Goal: Task Accomplishment & Management: Manage account settings

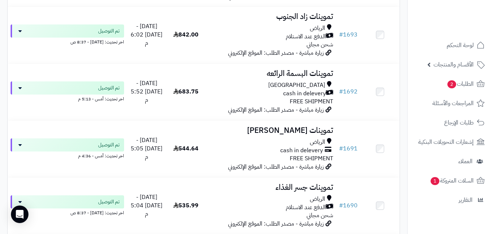
scroll to position [1398, 0]
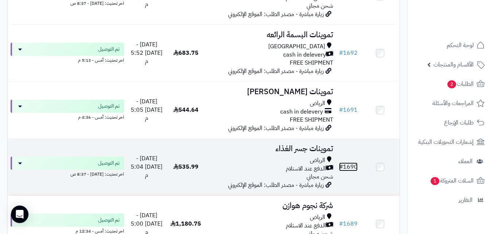
click at [351, 169] on link "# 1690" at bounding box center [348, 167] width 19 height 9
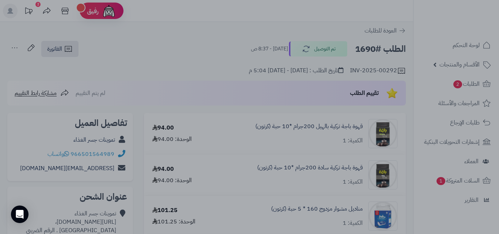
click at [49, 124] on div at bounding box center [249, 117] width 499 height 234
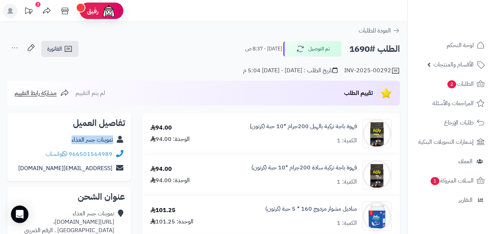
copy div "تموينات جسر الغذاء"
drag, startPoint x: 73, startPoint y: 140, endPoint x: 120, endPoint y: 120, distance: 50.4
click at [127, 140] on div "تفاصيل العميل تموينات جسر الغذاء 966501564989 واتساب jeser@gmaikkjl.com" at bounding box center [69, 147] width 124 height 69
copy link "قهوة باجة تركية بالهيل"
drag, startPoint x: 358, startPoint y: 126, endPoint x: 308, endPoint y: 129, distance: 50.1
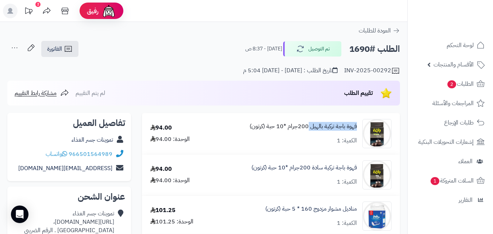
click at [308, 129] on div "قهوة باجة تركية بالهيل 200جرام *10 حبة (كرتون) الكمية: 1" at bounding box center [306, 133] width 182 height 29
copy link "قهوة باجة تركية سادة 200"
drag, startPoint x: 358, startPoint y: 167, endPoint x: 301, endPoint y: 176, distance: 57.3
click at [301, 176] on div "قهوة باجة تركية سادة 200جرام *10 حبة (كرتون) الكمية: 1" at bounding box center [306, 174] width 182 height 29
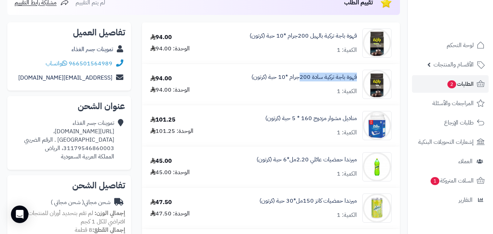
scroll to position [99, 0]
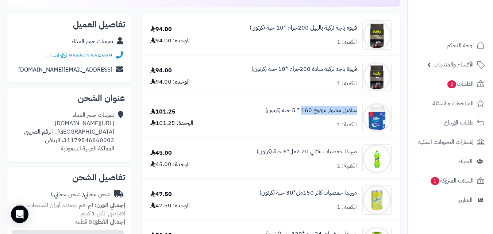
copy link "مناديل مشوار مزدوج 160"
drag, startPoint x: 359, startPoint y: 110, endPoint x: 301, endPoint y: 128, distance: 60.9
click at [301, 128] on div "مناديل مشوار مزدوج 160 * 5 حبة (كرتون) الكمية: 1" at bounding box center [306, 117] width 182 height 29
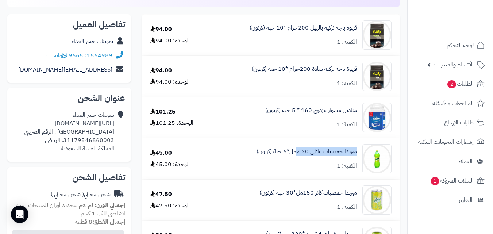
copy link "ميرندا حمضيات عائلي 2.20"
drag, startPoint x: 359, startPoint y: 151, endPoint x: 296, endPoint y: 163, distance: 64.4
click at [296, 163] on div "ميرندا حمضيات عائلي 2.20مل*6 حبة (كرتون) الكمية: 1" at bounding box center [306, 158] width 182 height 29
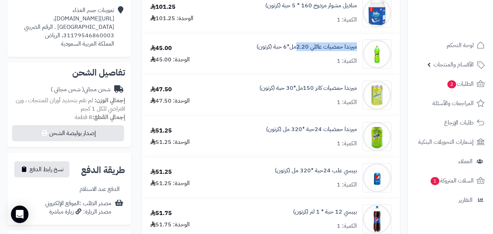
scroll to position [208, 0]
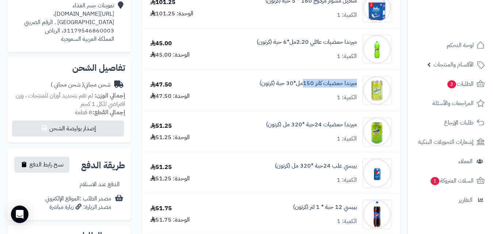
copy link "ميرندا حمضيات كانز 150"
drag, startPoint x: 359, startPoint y: 85, endPoint x: 304, endPoint y: 94, distance: 55.9
click at [304, 94] on div "ميرندا حمضيات كانز 150مل*30 حبة (كرتون) الكمية: 1" at bounding box center [306, 90] width 182 height 29
copy link "ميرندا حمضيات 24حبة"
drag, startPoint x: 358, startPoint y: 124, endPoint x: 274, endPoint y: 100, distance: 87.8
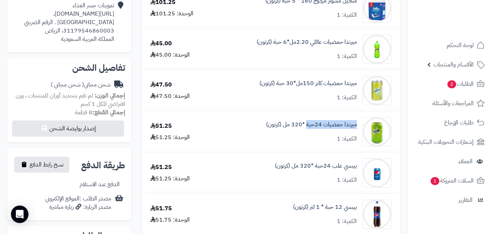
click at [306, 131] on div "ميرندا حمضيات 24حبة *320 مل (كرتون) الكمية: 1" at bounding box center [306, 131] width 182 height 29
copy link "بيبسي علب 24حبة *"
drag, startPoint x: 358, startPoint y: 166, endPoint x: 313, endPoint y: 174, distance: 46.1
click at [313, 174] on div "بيبسي علب 24حبة *320 مل (كرتون) الكمية: 1" at bounding box center [306, 173] width 182 height 29
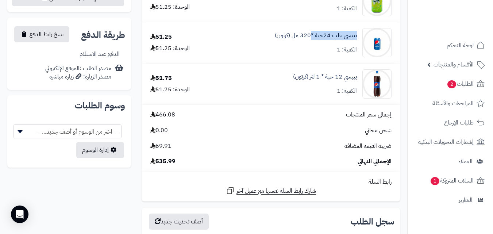
scroll to position [340, 0]
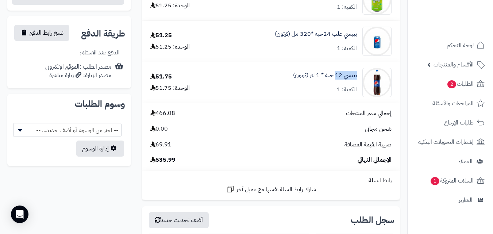
copy link "بيبسي 12"
drag, startPoint x: 358, startPoint y: 75, endPoint x: 337, endPoint y: 80, distance: 21.5
click at [337, 80] on div "بيبسي 12 حبة * 1 لتر (كرتون) الكمية: 1" at bounding box center [306, 82] width 182 height 29
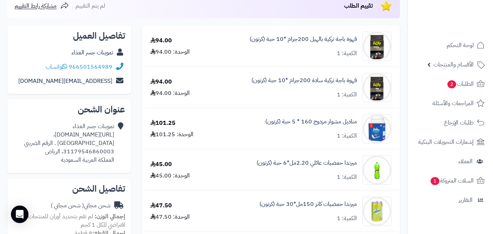
scroll to position [0, 0]
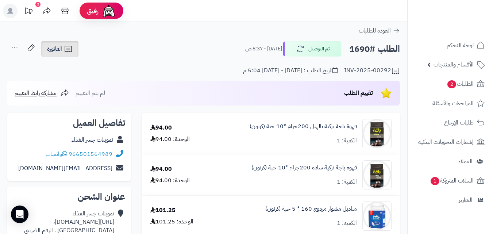
drag, startPoint x: 68, startPoint y: 50, endPoint x: 72, endPoint y: 54, distance: 5.4
click at [68, 50] on icon at bounding box center [68, 49] width 9 height 9
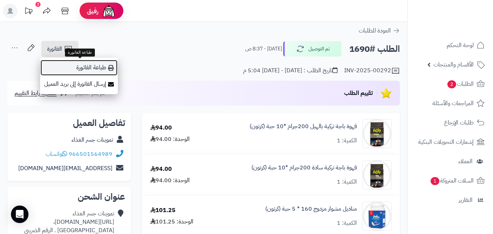
click at [89, 68] on link "طباعة الفاتورة" at bounding box center [79, 68] width 78 height 16
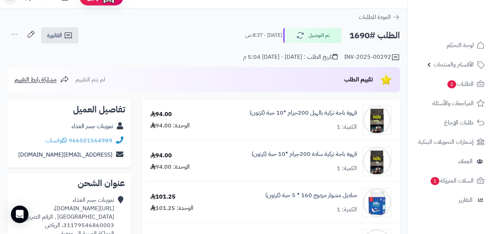
scroll to position [37, 0]
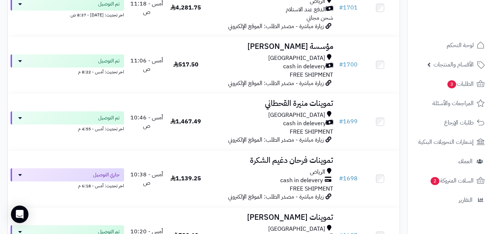
scroll to position [939, 0]
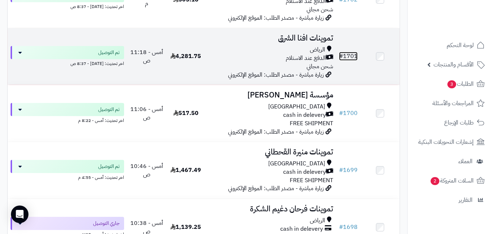
click at [351, 60] on link "# 1701" at bounding box center [348, 56] width 19 height 9
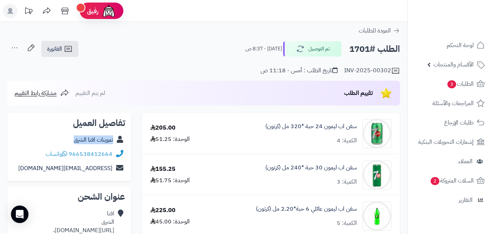
copy div "تموينات افنا الشرق"
drag, startPoint x: 71, startPoint y: 140, endPoint x: 115, endPoint y: 145, distance: 44.9
click at [115, 145] on div "تموينات افنا الشرق" at bounding box center [69, 140] width 112 height 14
click at [61, 51] on span "الفاتورة" at bounding box center [54, 49] width 15 height 9
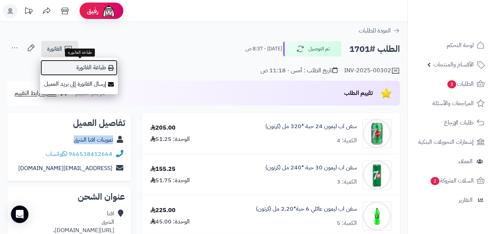
click at [91, 65] on link "طباعة الفاتورة" at bounding box center [79, 68] width 78 height 16
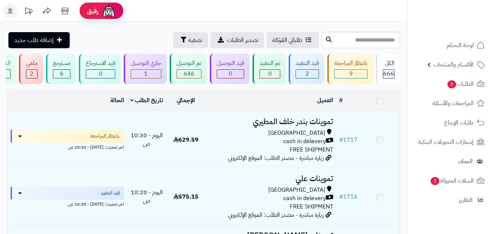
scroll to position [939, 0]
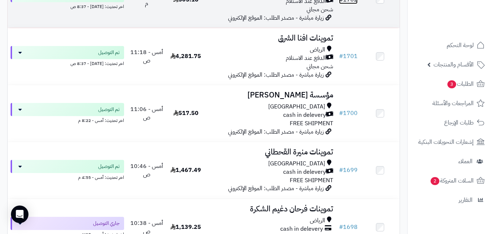
click at [349, 2] on link "# 1702" at bounding box center [348, -1] width 19 height 9
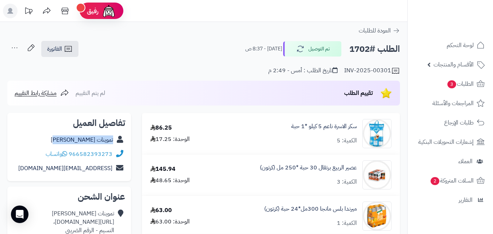
copy div "تموينات زياد الرويلي"
drag, startPoint x: 66, startPoint y: 142, endPoint x: 116, endPoint y: 143, distance: 50.0
click at [116, 145] on div "تموينات زياد الرويلي" at bounding box center [69, 140] width 112 height 14
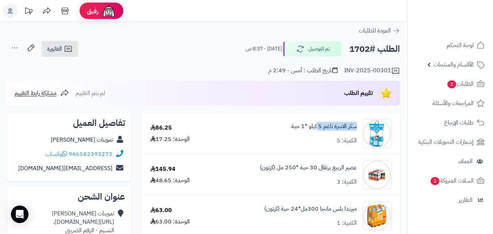
copy link "سكر الاسرة ناعم 5"
drag, startPoint x: 358, startPoint y: 126, endPoint x: 317, endPoint y: 132, distance: 41.3
click at [317, 132] on div "سكر الاسرة ناعم 5 كيلو *1 حبة الكمية: 5" at bounding box center [307, 133] width 182 height 29
click at [67, 49] on icon at bounding box center [68, 49] width 9 height 9
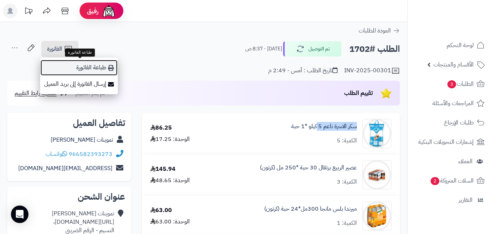
click at [88, 67] on link "طباعة الفاتورة" at bounding box center [79, 68] width 78 height 16
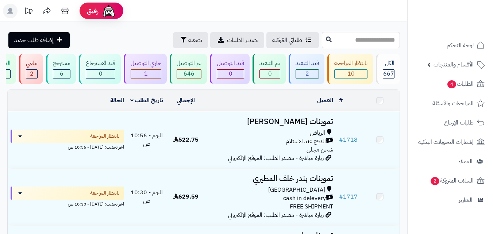
scroll to position [996, 0]
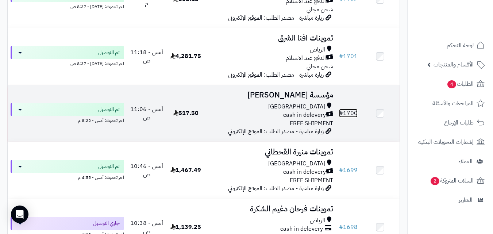
click at [353, 117] on link "# 1700" at bounding box center [348, 113] width 19 height 9
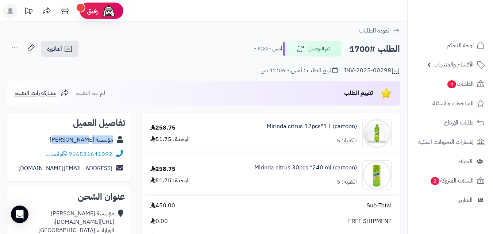
copy div "مؤسسة [PERSON_NAME]"
drag, startPoint x: 60, startPoint y: 139, endPoint x: 121, endPoint y: 144, distance: 61.6
click at [121, 144] on div "مؤسسة [PERSON_NAME]" at bounding box center [69, 140] width 112 height 14
click at [62, 48] on span "الفاتورة" at bounding box center [54, 49] width 15 height 9
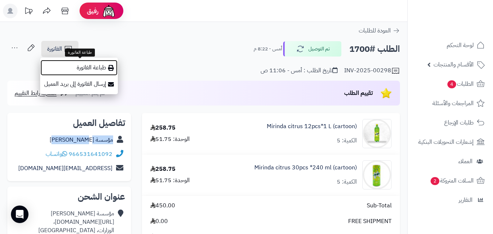
click at [81, 65] on link "طباعة الفاتورة" at bounding box center [79, 68] width 78 height 16
